Goal: Obtain resource: Download file/media

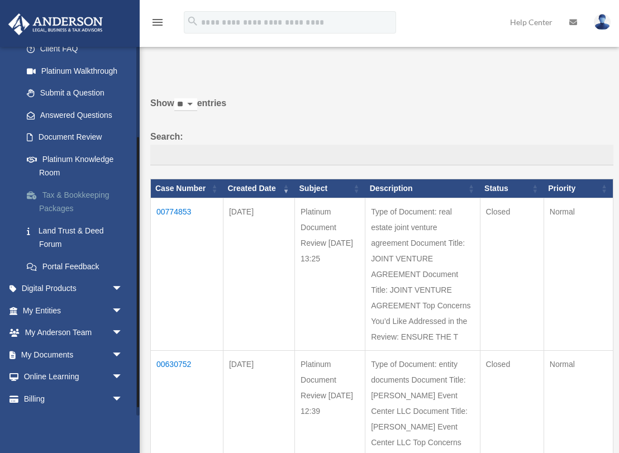
scroll to position [124, 0]
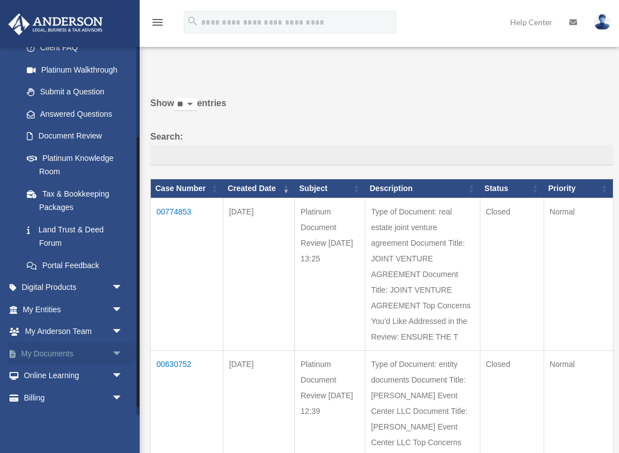
click at [114, 351] on span "arrow_drop_down" at bounding box center [123, 354] width 22 height 23
click at [48, 369] on link "Box" at bounding box center [78, 376] width 124 height 22
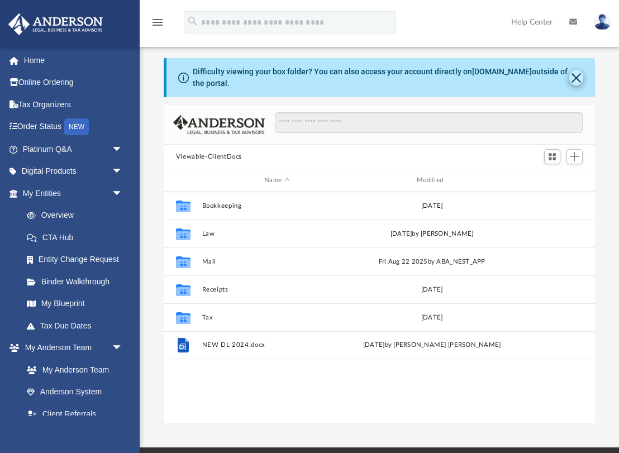
scroll to position [254, 432]
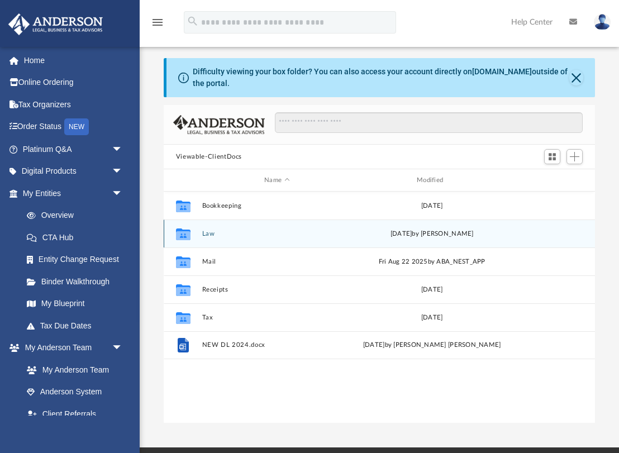
click at [281, 233] on button "Law" at bounding box center [277, 233] width 150 height 7
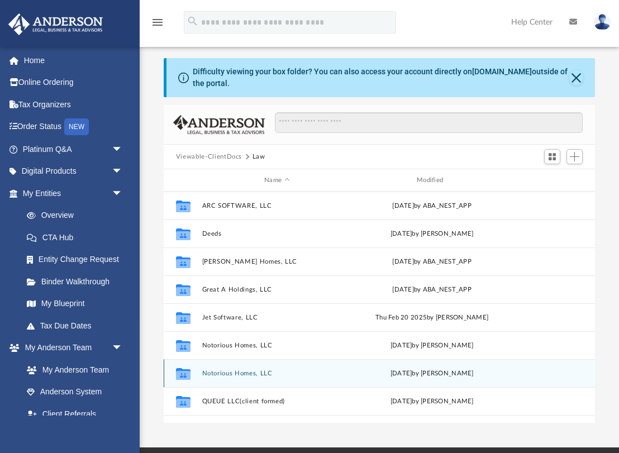
click at [241, 375] on button "Notorious Homes, LLC" at bounding box center [277, 373] width 150 height 7
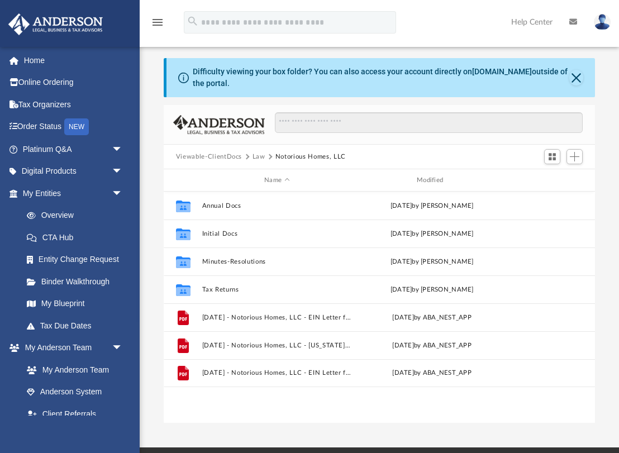
click at [217, 159] on button "Viewable-ClientDocs" at bounding box center [209, 157] width 66 height 10
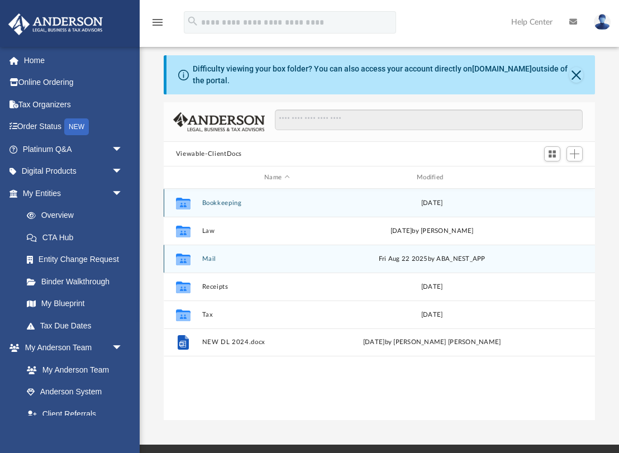
scroll to position [9, 0]
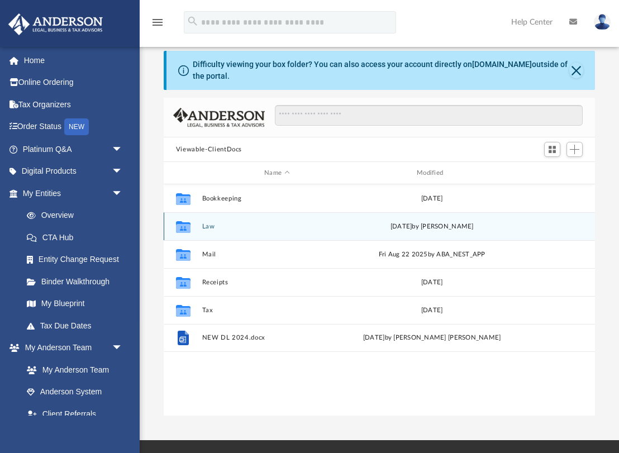
click at [207, 224] on button "Law" at bounding box center [277, 226] width 150 height 7
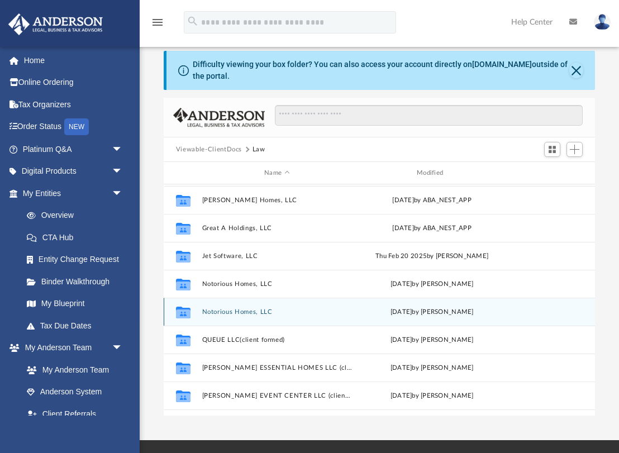
scroll to position [50, 0]
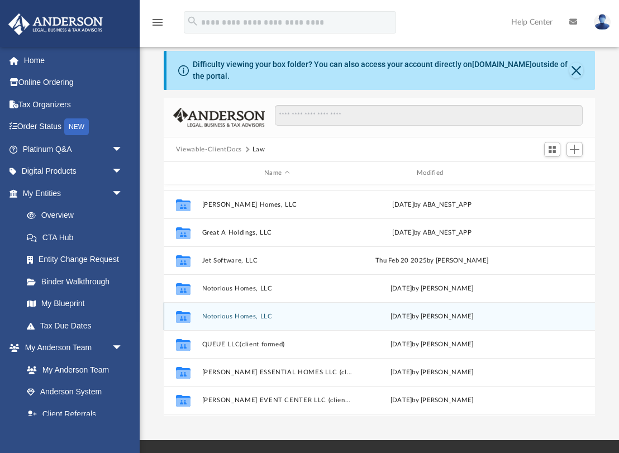
click at [254, 318] on button "Notorious Homes, LLC" at bounding box center [277, 316] width 150 height 7
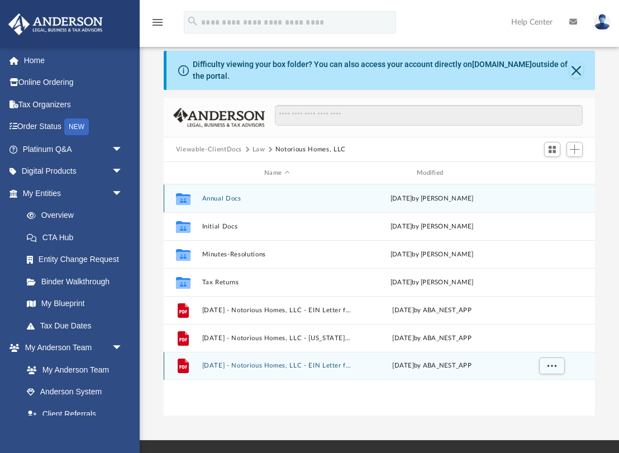
scroll to position [0, 0]
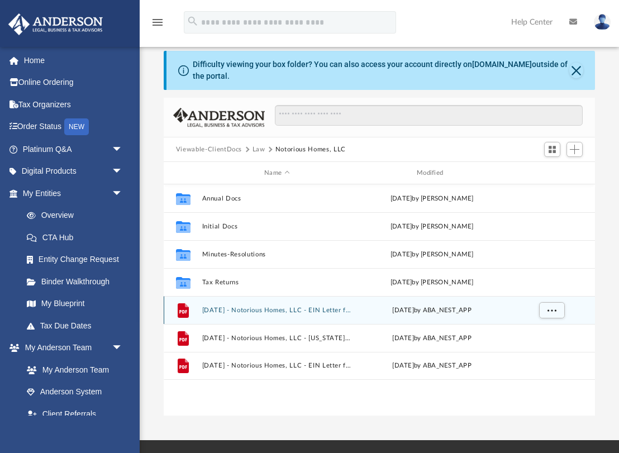
click at [339, 312] on button "2024.04.11 - Notorious Homes, LLC - EIN Letter from IRS.pdf" at bounding box center [277, 310] width 150 height 7
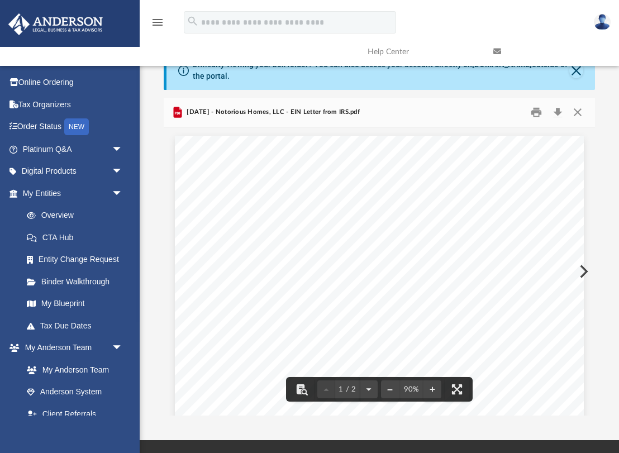
click at [574, 72] on link at bounding box center [548, 52] width 126 height 44
